Goal: Task Accomplishment & Management: Use online tool/utility

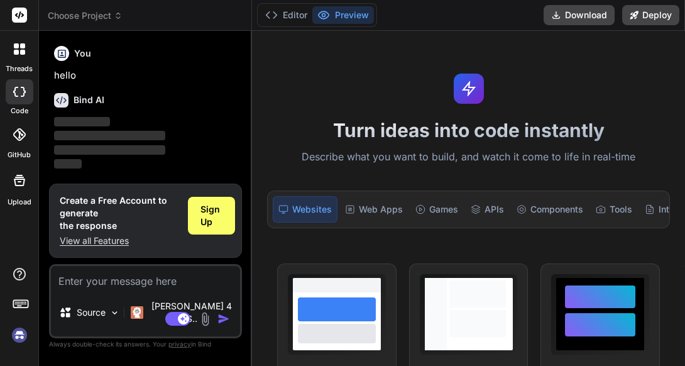
type textarea "x"
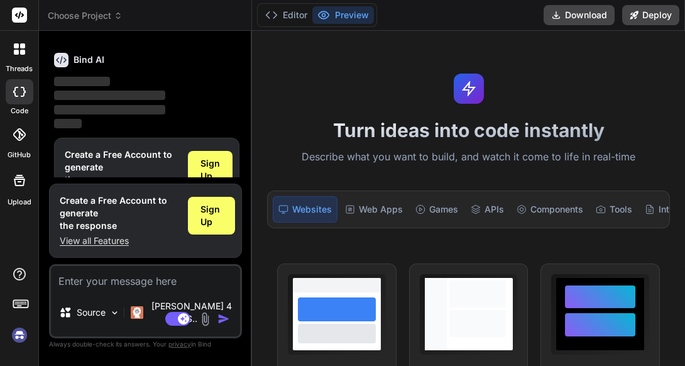
scroll to position [41, 0]
click at [68, 288] on textarea at bounding box center [145, 277] width 189 height 23
type textarea "Build a full-stack web app called **Slytherin** that classifies snakes as venom…"
type textarea "x"
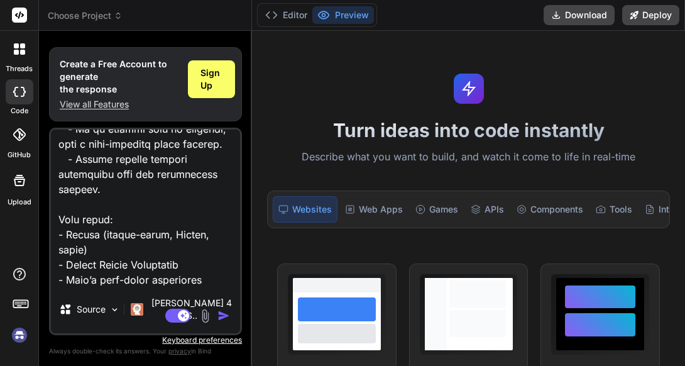
type textarea "Build a full-stack web app called **Slytherin** that classifies snakes as venom…"
click at [218, 311] on img "button" at bounding box center [223, 315] width 13 height 13
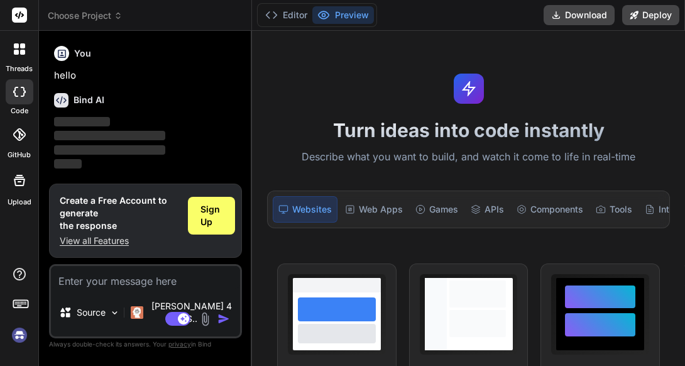
type textarea "x"
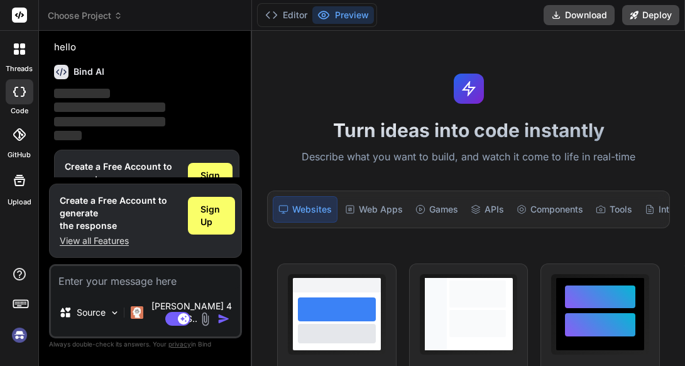
scroll to position [41, 0]
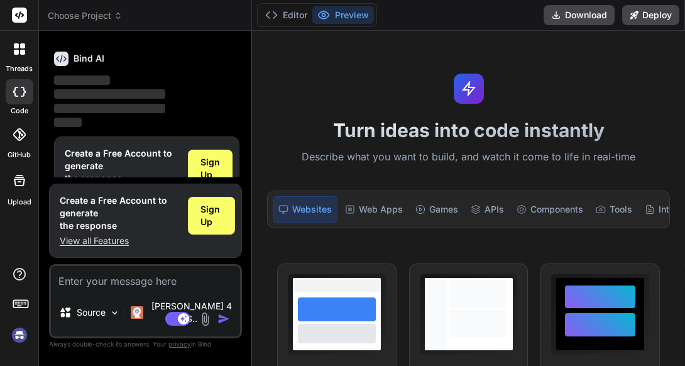
type textarea "Build a full-stack web app called **Slytherin** that classifies snakes as venom…"
type textarea "x"
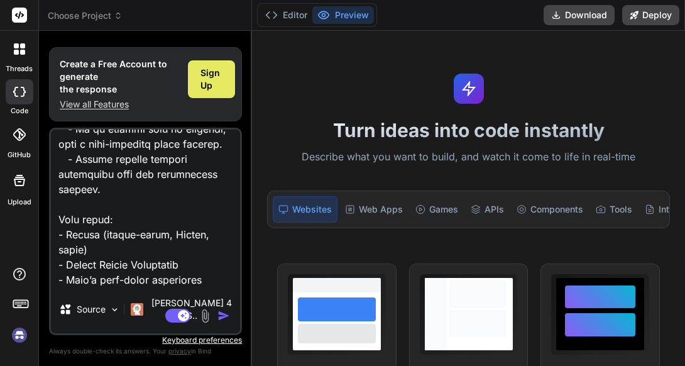
type textarea "Build a full-stack web app called **Slytherin** that classifies snakes as venom…"
click at [211, 84] on span "Sign Up" at bounding box center [211, 79] width 22 height 25
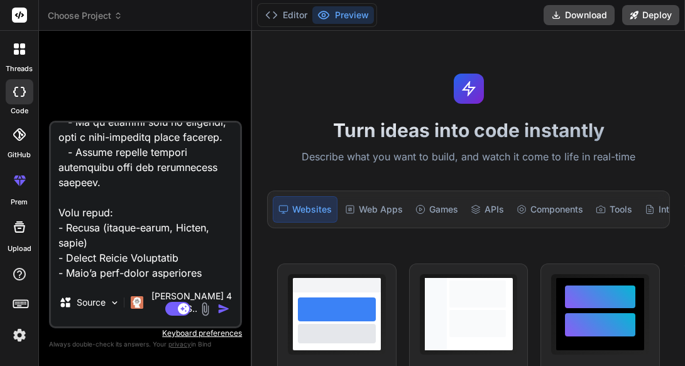
scroll to position [0, 0]
click at [224, 307] on img "button" at bounding box center [223, 308] width 13 height 13
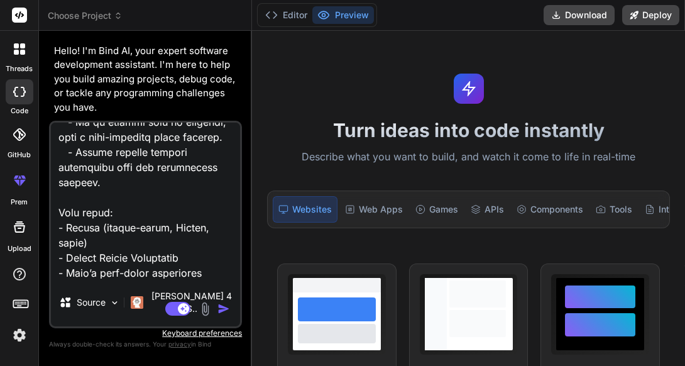
scroll to position [73, 0]
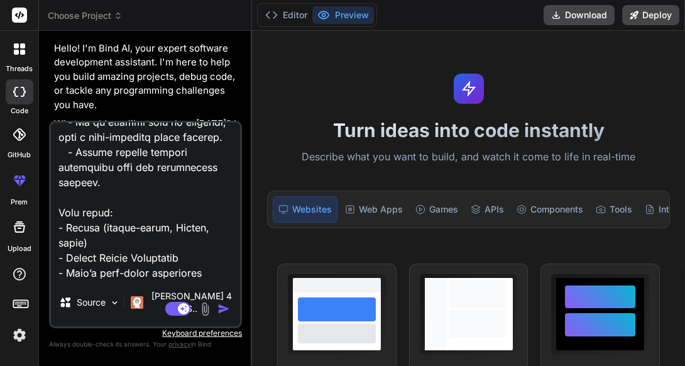
drag, startPoint x: 173, startPoint y: 136, endPoint x: 171, endPoint y: 190, distance: 54.1
click at [171, 190] on textarea at bounding box center [145, 200] width 189 height 156
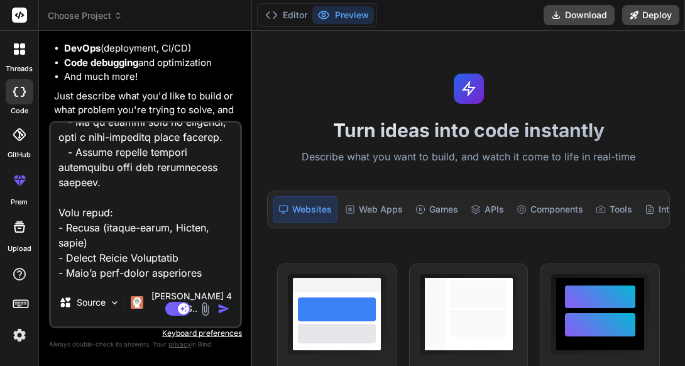
scroll to position [279, 0]
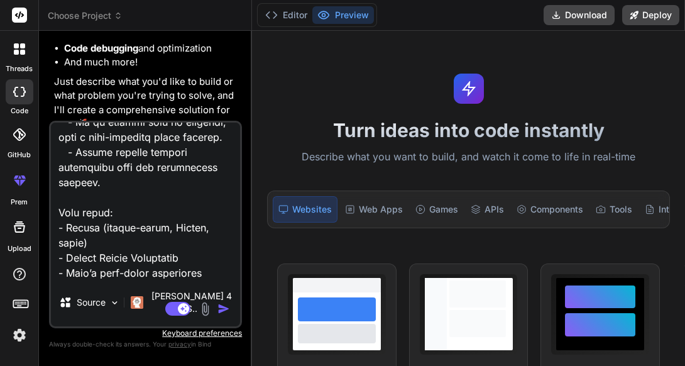
click at [223, 312] on img "button" at bounding box center [223, 308] width 13 height 13
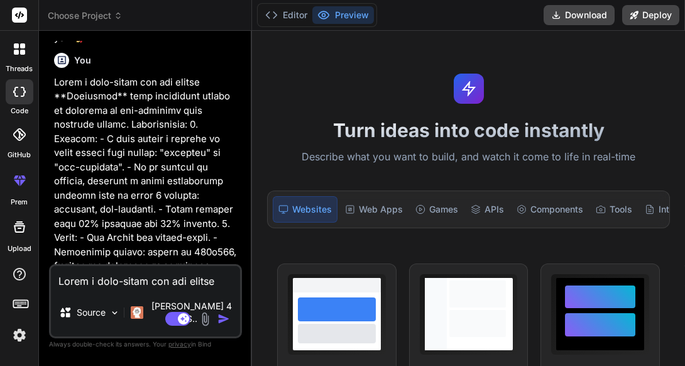
scroll to position [371, 0]
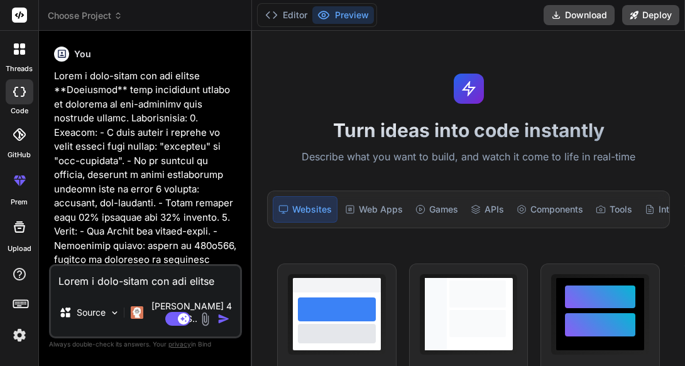
type textarea "x"
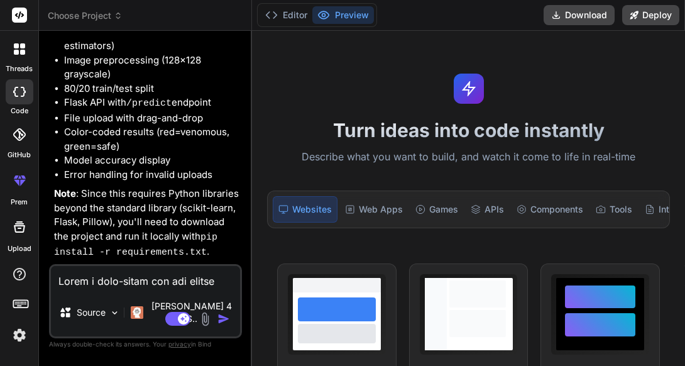
scroll to position [1405, 0]
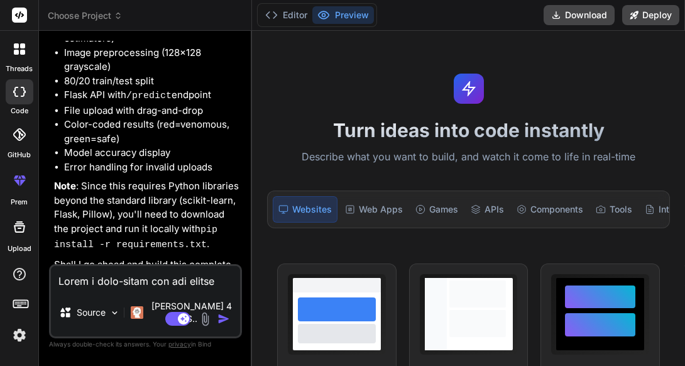
click at [93, 288] on textarea at bounding box center [145, 277] width 189 height 23
type textarea "y"
type textarea "x"
type textarea "ye"
type textarea "x"
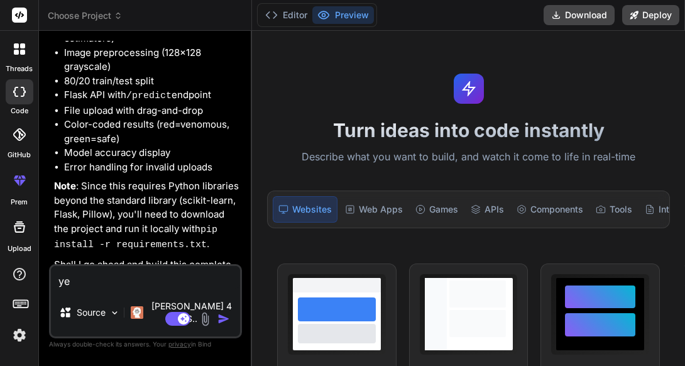
type textarea "yea"
type textarea "x"
type textarea "yeaa"
type textarea "x"
type textarea "yeaa!"
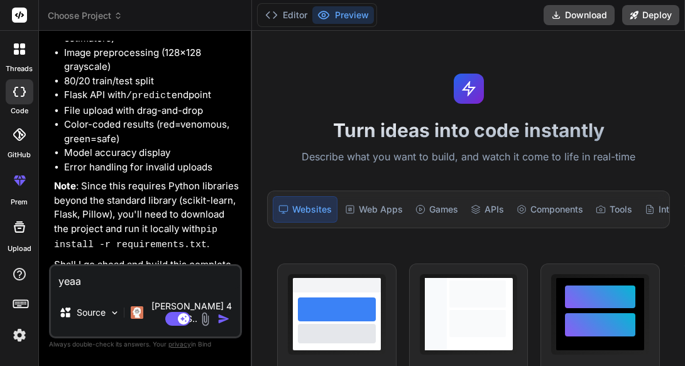
type textarea "x"
type textarea "yeaa!"
click at [217, 316] on img "button" at bounding box center [223, 318] width 13 height 13
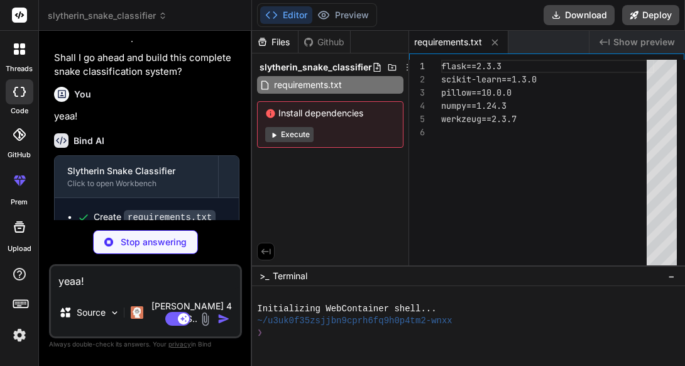
scroll to position [1617, 0]
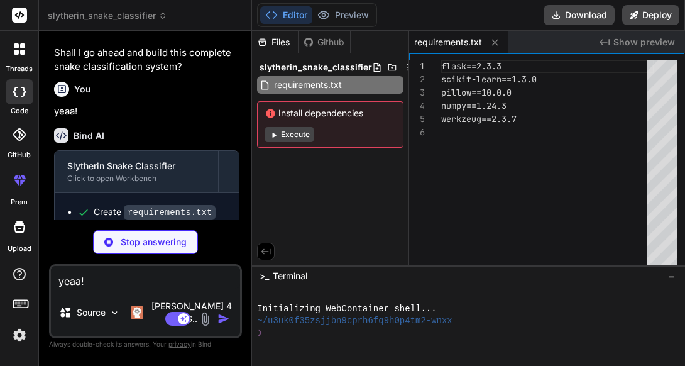
click at [282, 135] on button "Execute" at bounding box center [289, 134] width 48 height 15
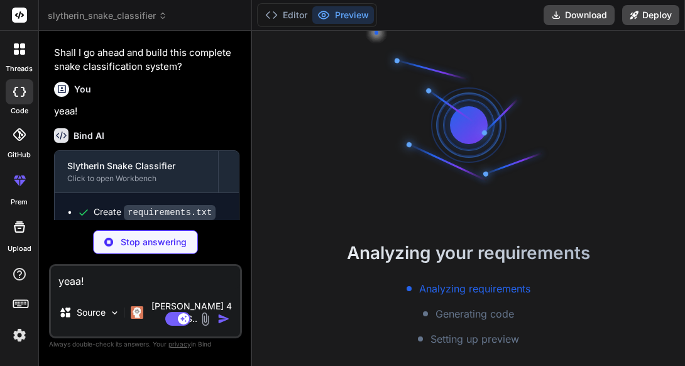
scroll to position [48, 0]
type textarea "x"
type textarea "if __name__ == '__main__': load_model() app.run(host='0.0.0.0', port=5000, debu…"
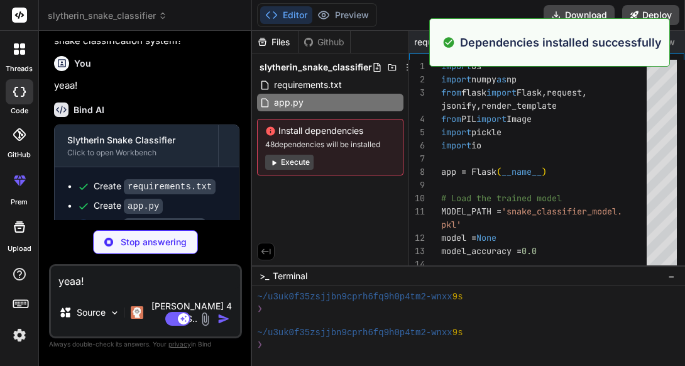
scroll to position [167, 0]
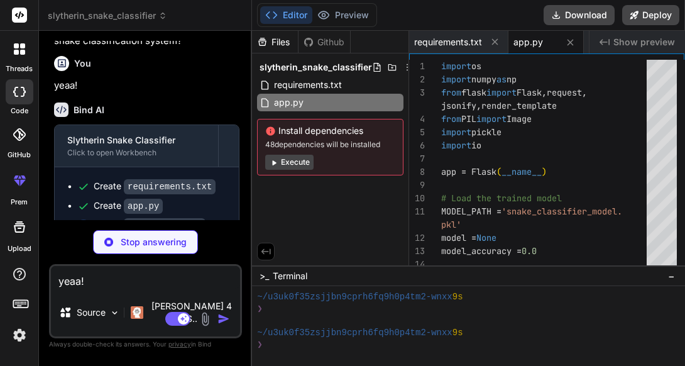
type textarea "x"
type textarea "if __name__ == "__main__": train_model()"
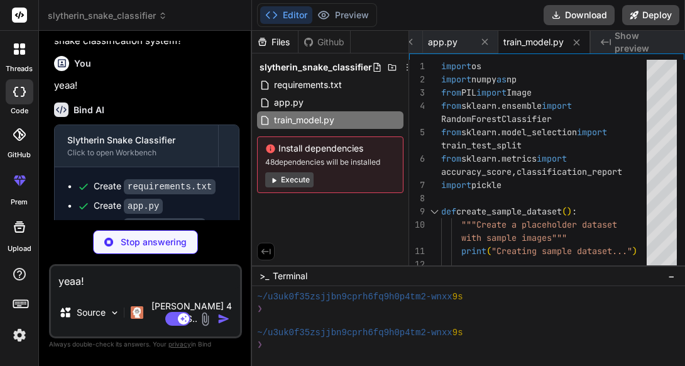
scroll to position [1675, 0]
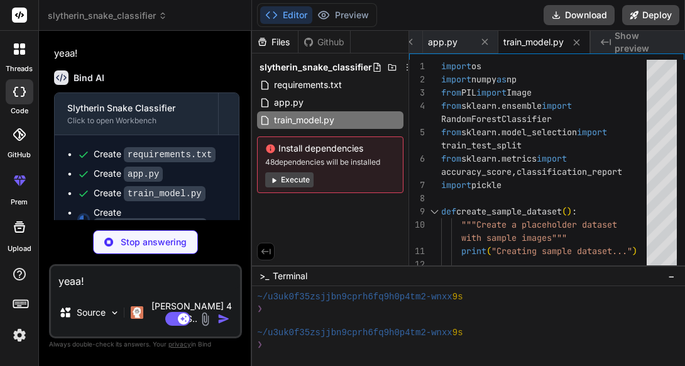
type textarea "x"
type textarea "</body> </html>"
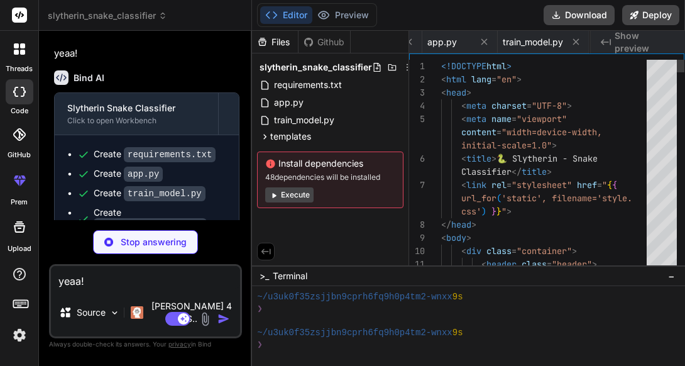
scroll to position [0, 161]
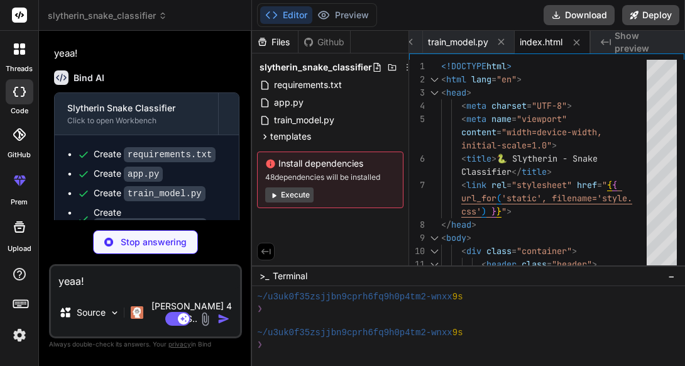
type textarea "x"
type textarea ".file-details { width: 100%; } }"
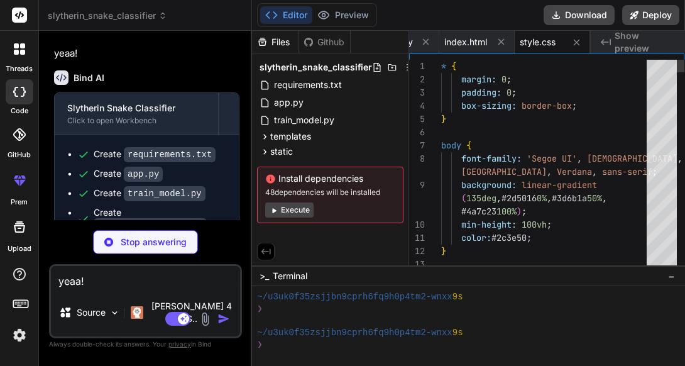
type textarea "x"
type textarea ".file-details { width: 100%; } }"
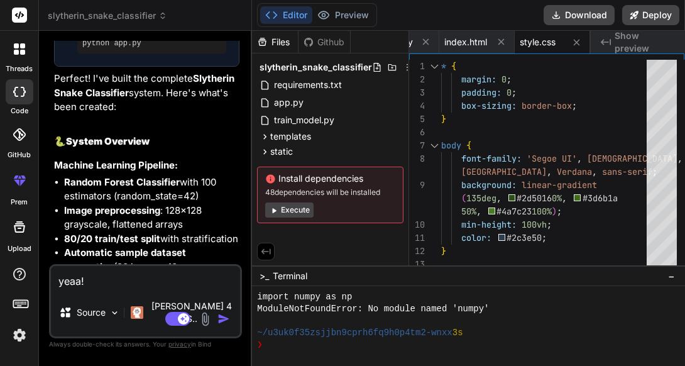
scroll to position [1969, 0]
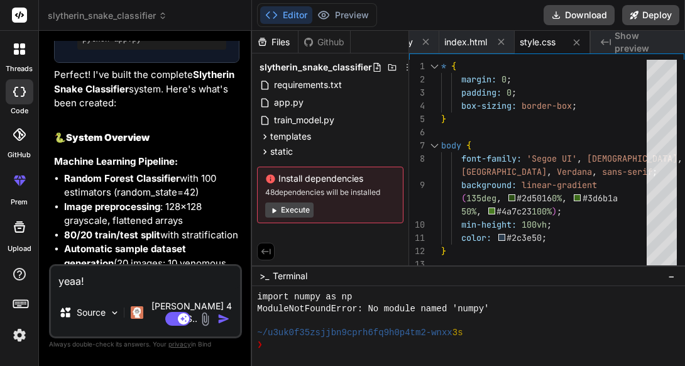
click at [276, 208] on icon at bounding box center [273, 209] width 9 height 9
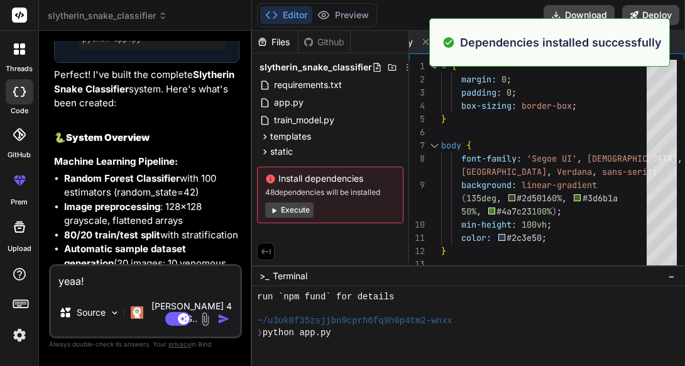
scroll to position [561, 0]
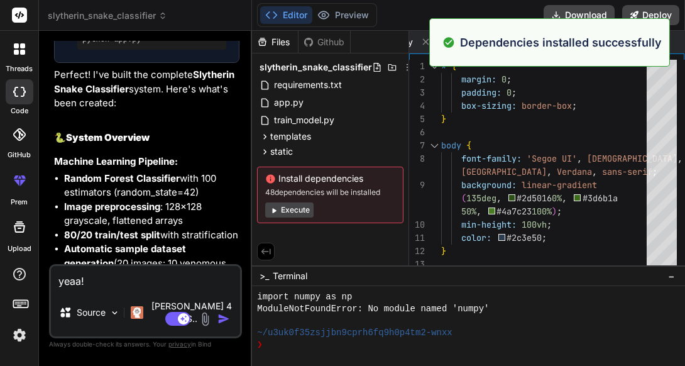
click at [288, 209] on button "Execute" at bounding box center [289, 209] width 48 height 15
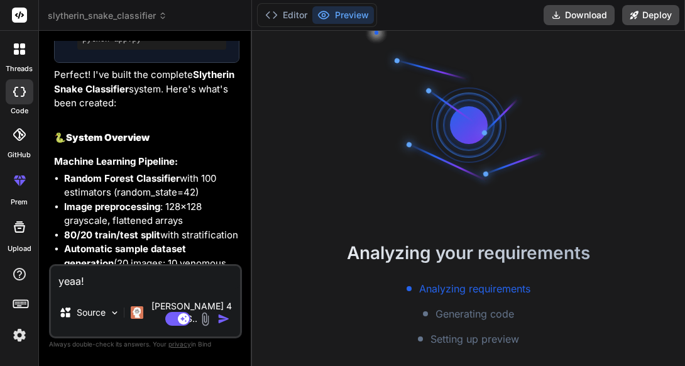
scroll to position [704, 0]
type textarea "x"
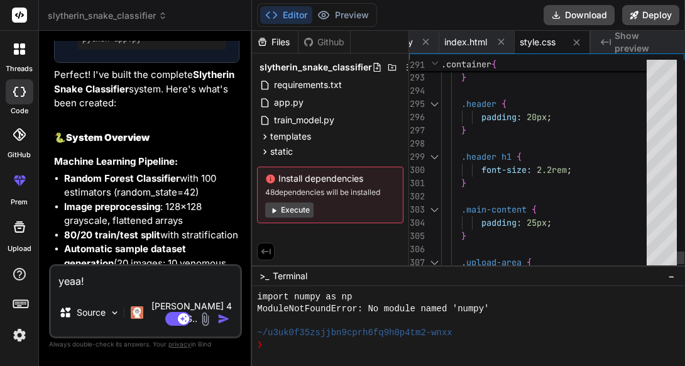
scroll to position [66, 0]
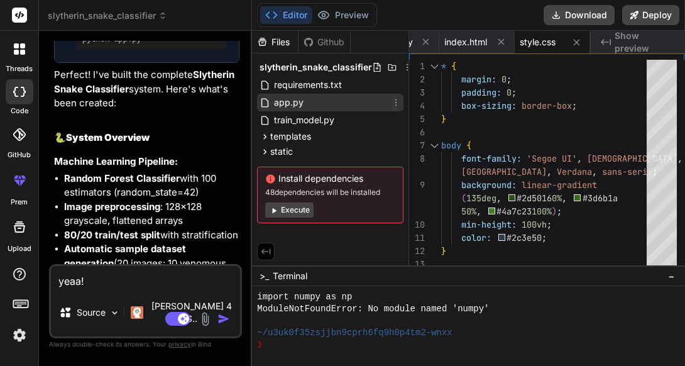
click at [310, 103] on div "app.py" at bounding box center [330, 103] width 146 height 18
type textarea "if __name__ == '__main__': load_model() app.run(host='0.0.0.0', port=5000, debu…"
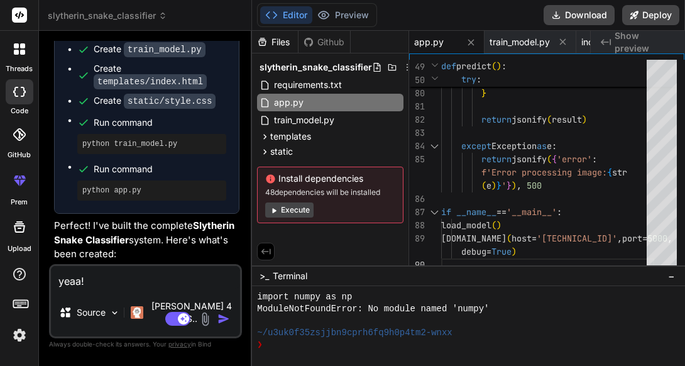
scroll to position [2615, 0]
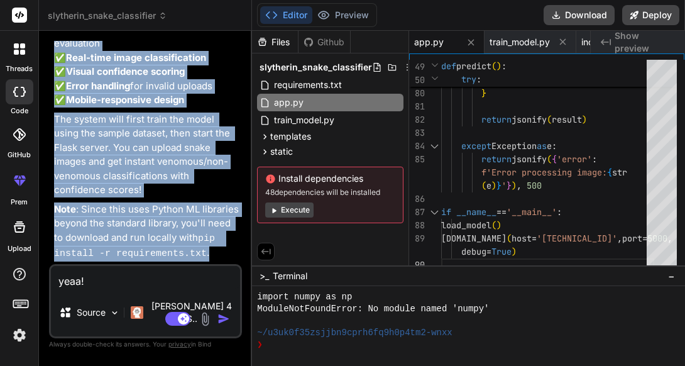
drag, startPoint x: 55, startPoint y: 135, endPoint x: 210, endPoint y: 270, distance: 205.7
click at [210, 264] on div "You hello Bind AI Hello! I'm Bind AI, your expert software development assistan…" at bounding box center [147, 152] width 190 height 223
copy div "Bind AI 🔹 Project : Slytherin Snake Classifier 🔧 Tech Stack : Python + scikit-l…"
click at [228, 107] on p "✅ Automatic dataset creation if none provided ✅ Model training with accuracy ev…" at bounding box center [146, 50] width 185 height 113
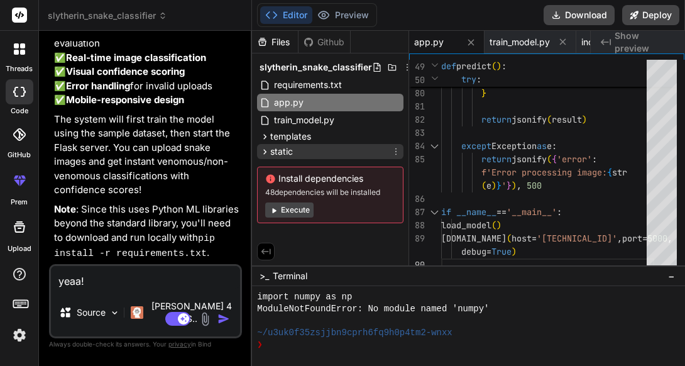
drag, startPoint x: 256, startPoint y: 75, endPoint x: 295, endPoint y: 147, distance: 81.8
click at [295, 147] on div "slytherin_snake_classifier requirements.txt app.py train_model.py templates ind…" at bounding box center [330, 140] width 156 height 175
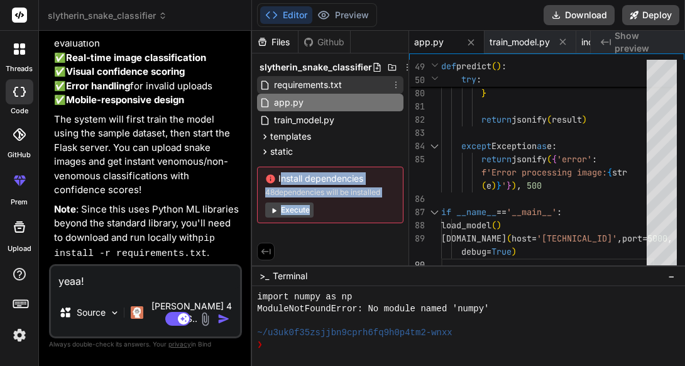
drag, startPoint x: 366, startPoint y: 247, endPoint x: 278, endPoint y: 77, distance: 191.6
click at [278, 77] on div "Files Github slytherin_snake_classifier requirements.txt app.py train_model.py …" at bounding box center [330, 148] width 157 height 234
click at [358, 236] on div "Files Github slytherin_snake_classifier requirements.txt app.py train_model.py …" at bounding box center [330, 148] width 157 height 234
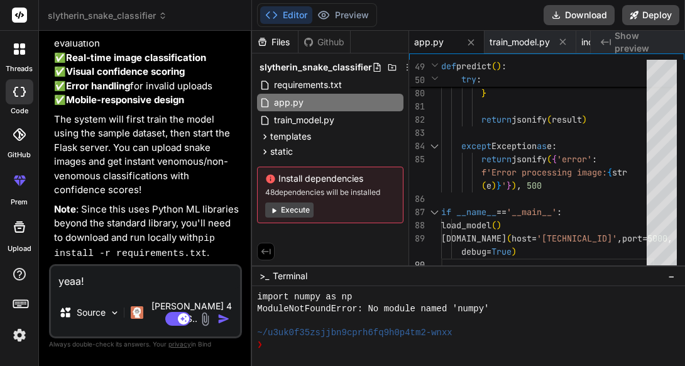
click at [293, 207] on button "Execute" at bounding box center [289, 209] width 48 height 15
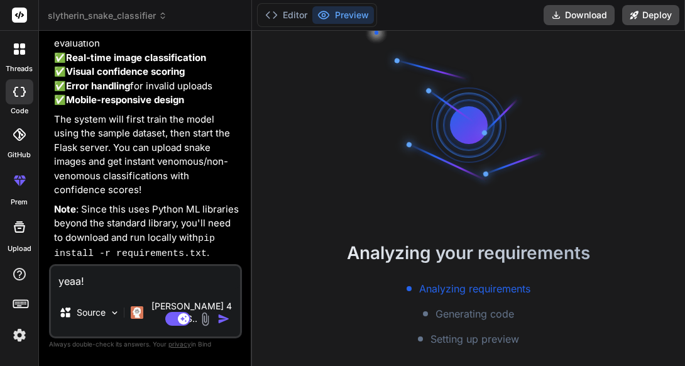
scroll to position [931, 0]
type textarea "x"
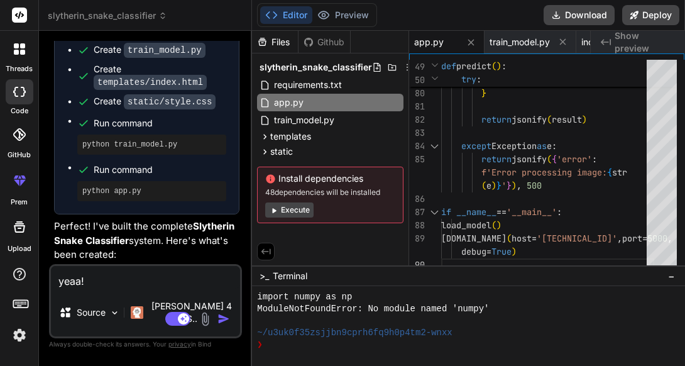
scroll to position [1801, 0]
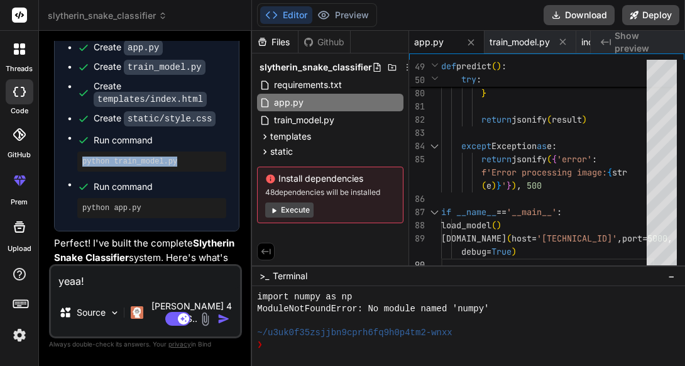
drag, startPoint x: 182, startPoint y: 146, endPoint x: 75, endPoint y: 144, distance: 106.8
click at [75, 144] on ul "Create requirements.txt Create app.py Create train_model.py Create templates/in…" at bounding box center [146, 119] width 159 height 197
copy pre "python train_model.py"
click at [332, 350] on div at bounding box center [468, 326] width 433 height 80
type textarea "python train_model.py"
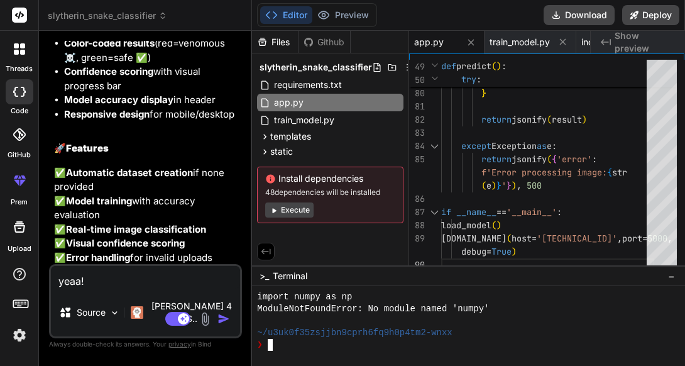
scroll to position [2615, 0]
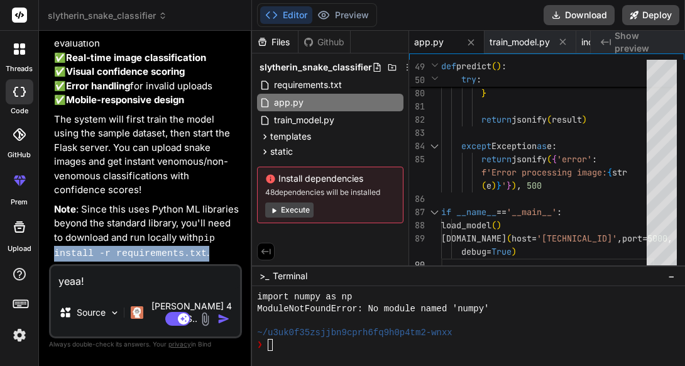
drag, startPoint x: 211, startPoint y: 265, endPoint x: 53, endPoint y: 263, distance: 157.7
click at [54, 261] on p "Note : Since this uses Python ML libraries beyond the standard library, you'll …" at bounding box center [146, 231] width 185 height 59
click at [186, 259] on code "pip install -r requirements.txt" at bounding box center [137, 246] width 166 height 26
drag, startPoint x: 202, startPoint y: 251, endPoint x: 205, endPoint y: 271, distance: 21.1
click at [205, 259] on code "pip install -r requirements.txt" at bounding box center [137, 246] width 166 height 26
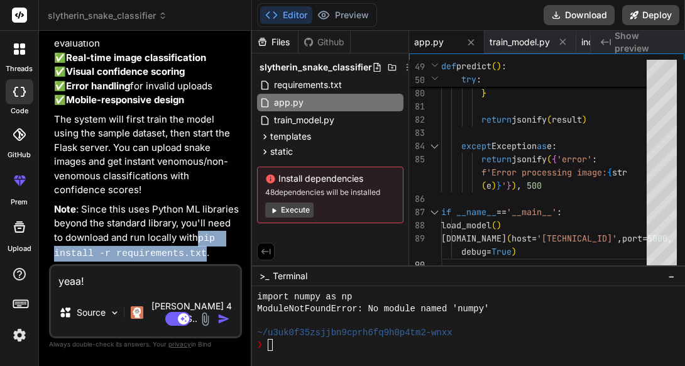
copy code "pip install -r requirements.txt"
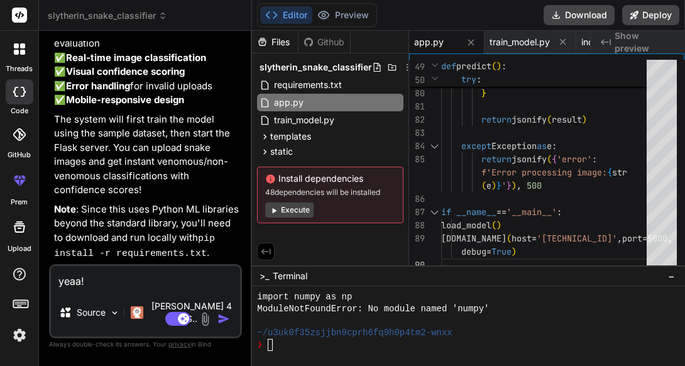
click at [303, 345] on div "❯" at bounding box center [461, 345] width 408 height 12
type textarea "pip install -r requirements.txt"
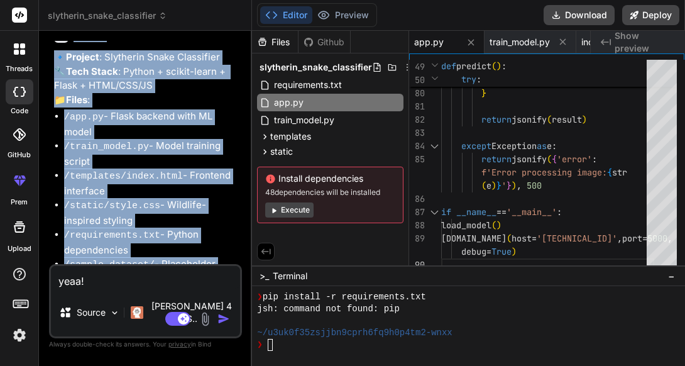
scroll to position [1356, 0]
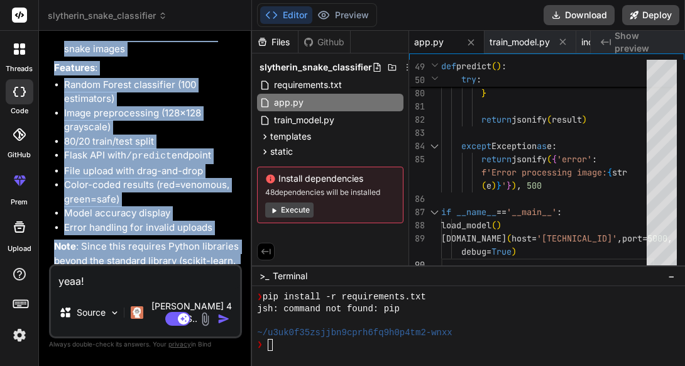
drag, startPoint x: 56, startPoint y: 170, endPoint x: 93, endPoint y: 280, distance: 116.6
click at [93, 283] on div "You hello Bind AI Hello! I'm Bind AI, your expert software development assistan…" at bounding box center [145, 203] width 193 height 324
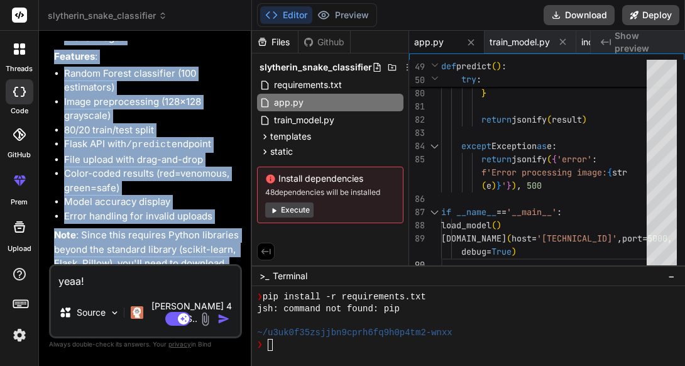
click at [119, 176] on li "Color-coded results (red=venomous, green=safe)" at bounding box center [151, 180] width 175 height 28
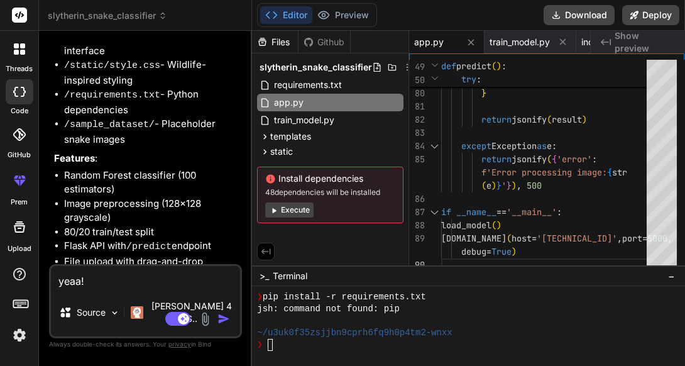
scroll to position [1245, 0]
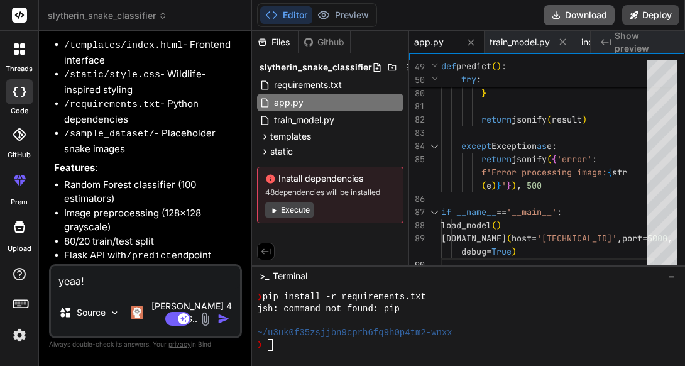
click at [565, 19] on button "Download" at bounding box center [578, 15] width 71 height 20
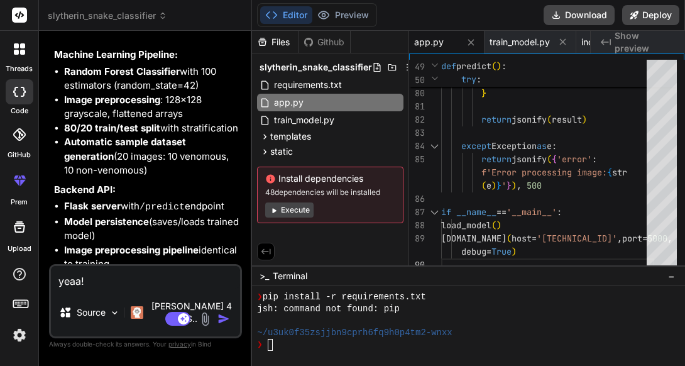
scroll to position [2615, 0]
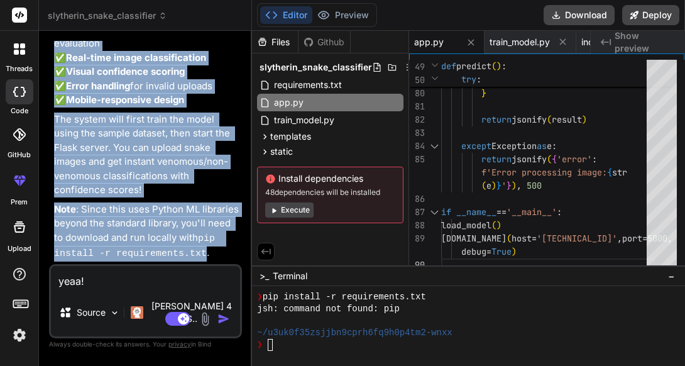
drag, startPoint x: 53, startPoint y: 82, endPoint x: 208, endPoint y: 260, distance: 236.0
click at [208, 260] on div "You hello Bind AI Hello! I'm Bind AI, your expert software development assistan…" at bounding box center [147, 152] width 190 height 223
copy div "Bind AI 🔹 Project : Slytherin Snake Classifier 🔧 Tech Stack : Python + scikit-l…"
click at [212, 92] on p "✅ Automatic dataset creation if none provided ✅ Model training with accuracy ev…" at bounding box center [146, 50] width 185 height 113
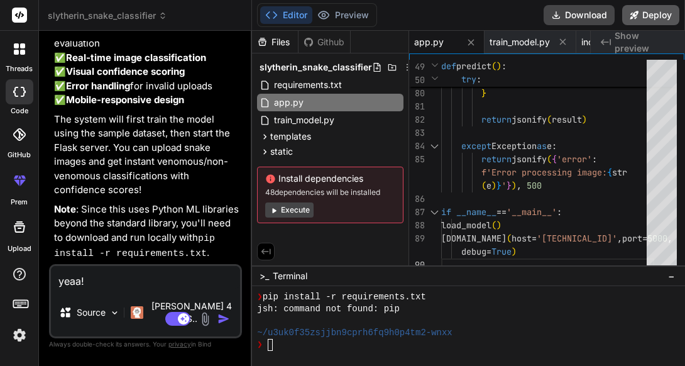
click at [640, 18] on button "Deploy" at bounding box center [650, 15] width 57 height 20
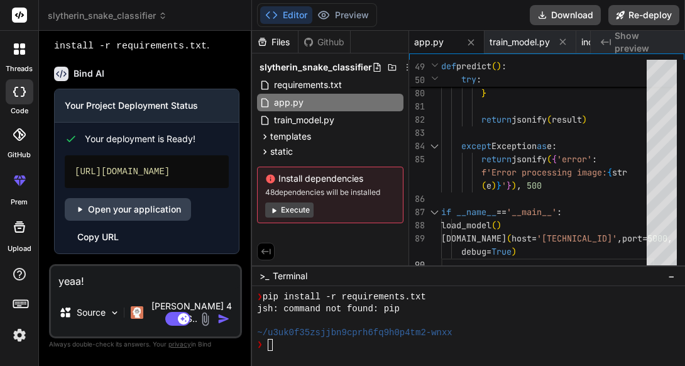
scroll to position [2835, 0]
type textarea "x"
click at [127, 217] on link "Open your application" at bounding box center [128, 209] width 126 height 23
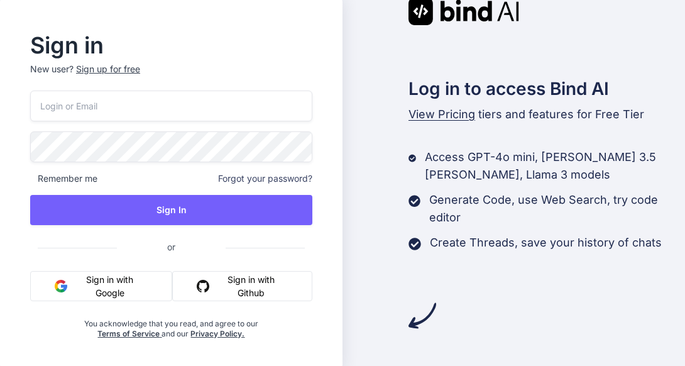
click at [112, 285] on button "Sign in with Google" at bounding box center [101, 286] width 142 height 30
